Goal: Browse casually

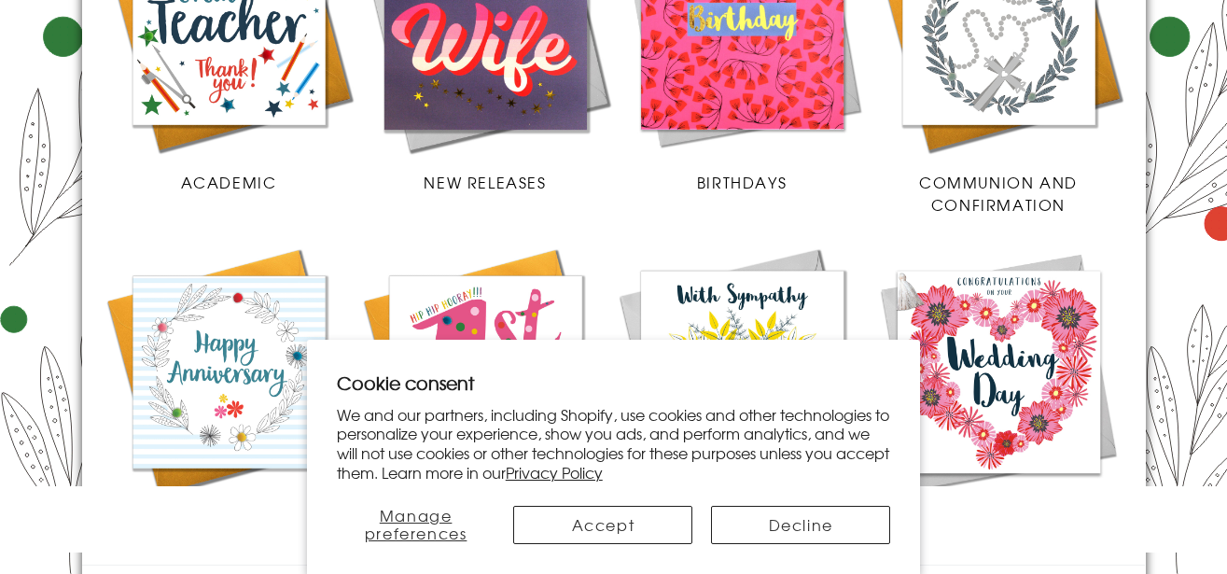
scroll to position [1041, 0]
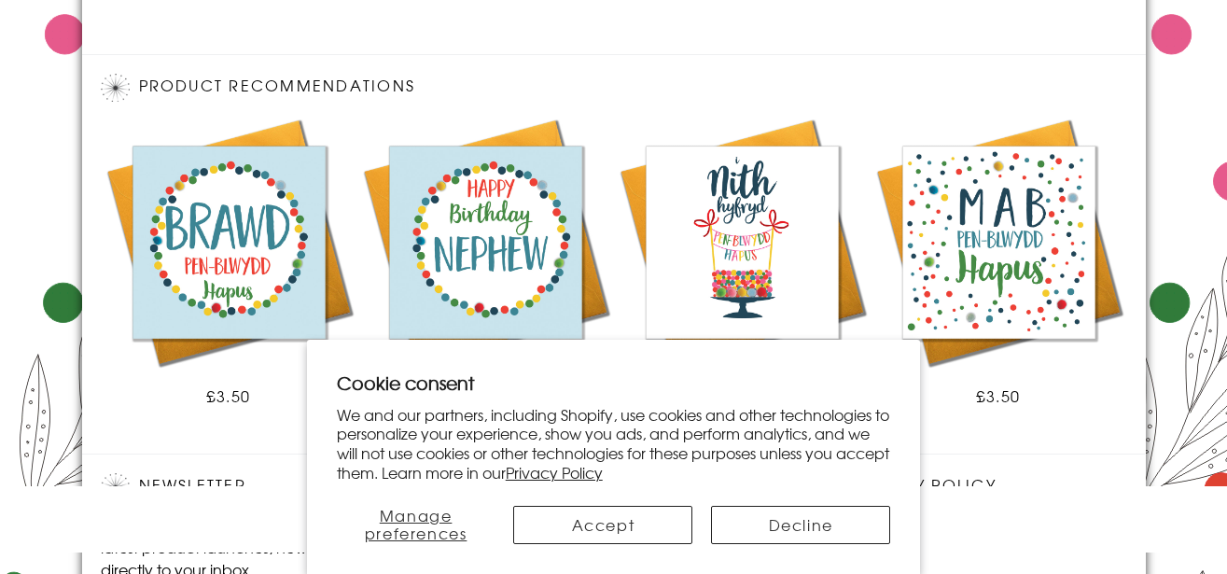
scroll to position [1504, 0]
